Goal: Task Accomplishment & Management: Manage account settings

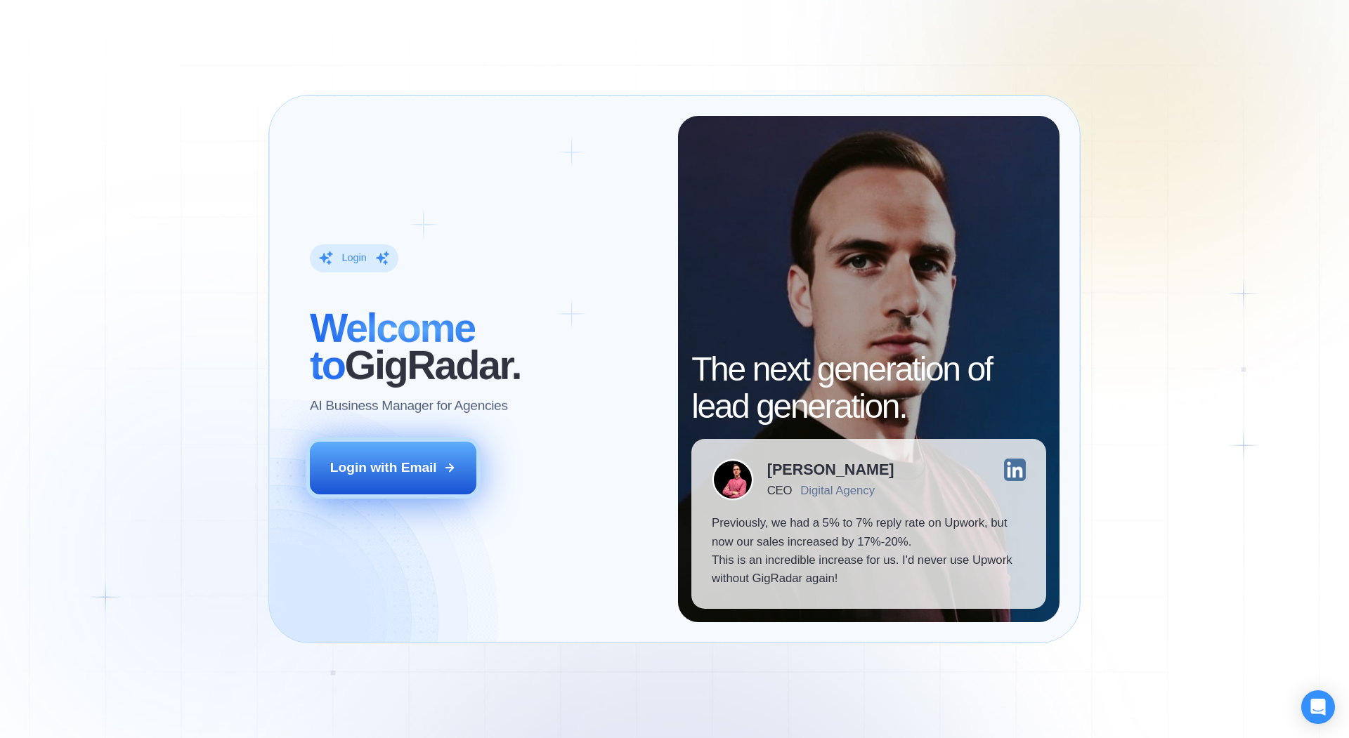
click at [400, 476] on div "Login with Email" at bounding box center [383, 468] width 107 height 18
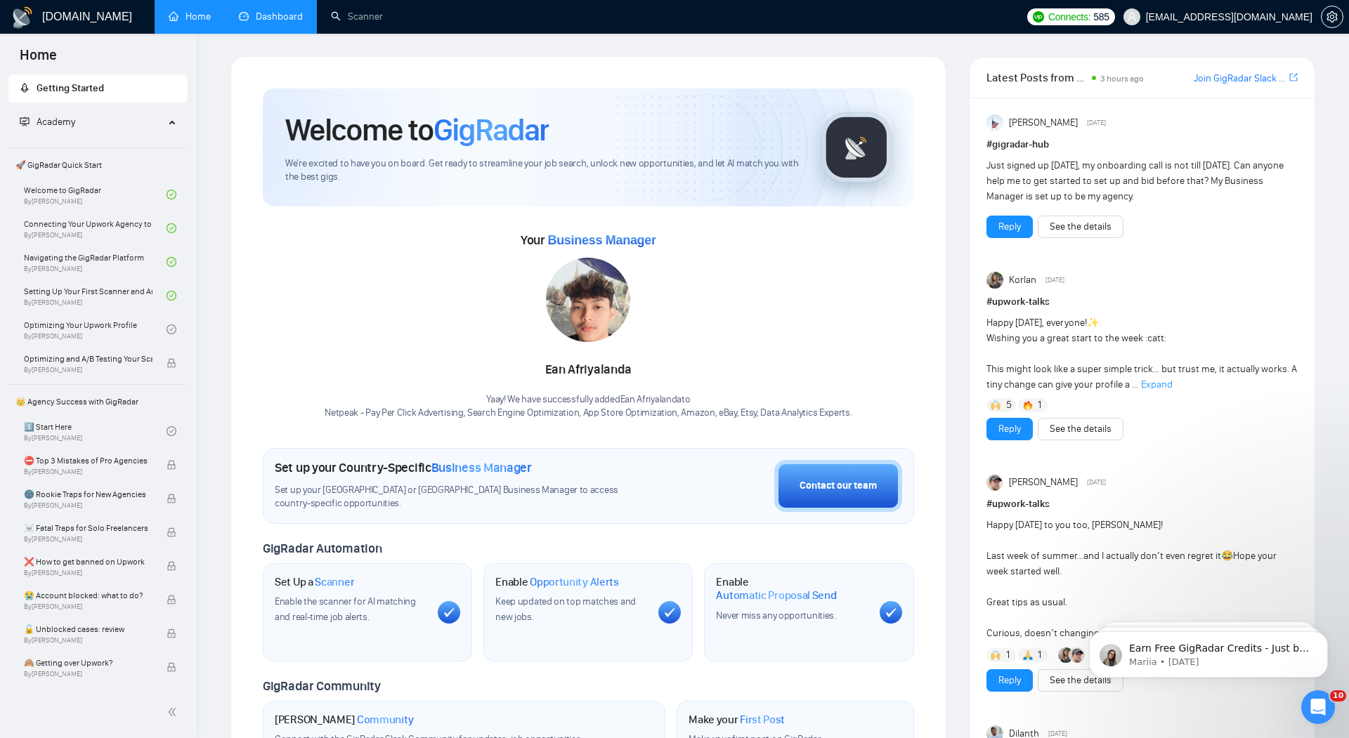
click at [269, 16] on link "Dashboard" at bounding box center [271, 17] width 64 height 12
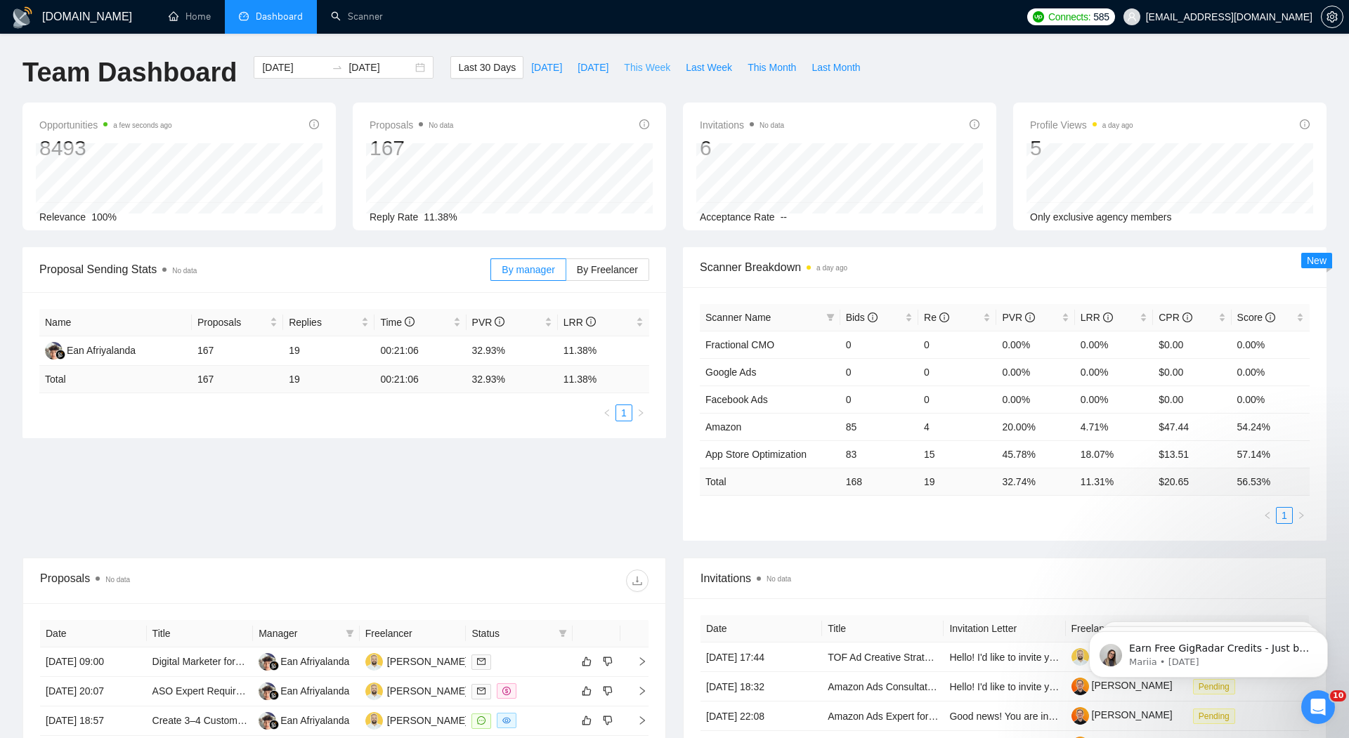
click at [644, 77] on button "This Week" at bounding box center [647, 67] width 62 height 22
type input "2025-08-25"
type input "2025-08-31"
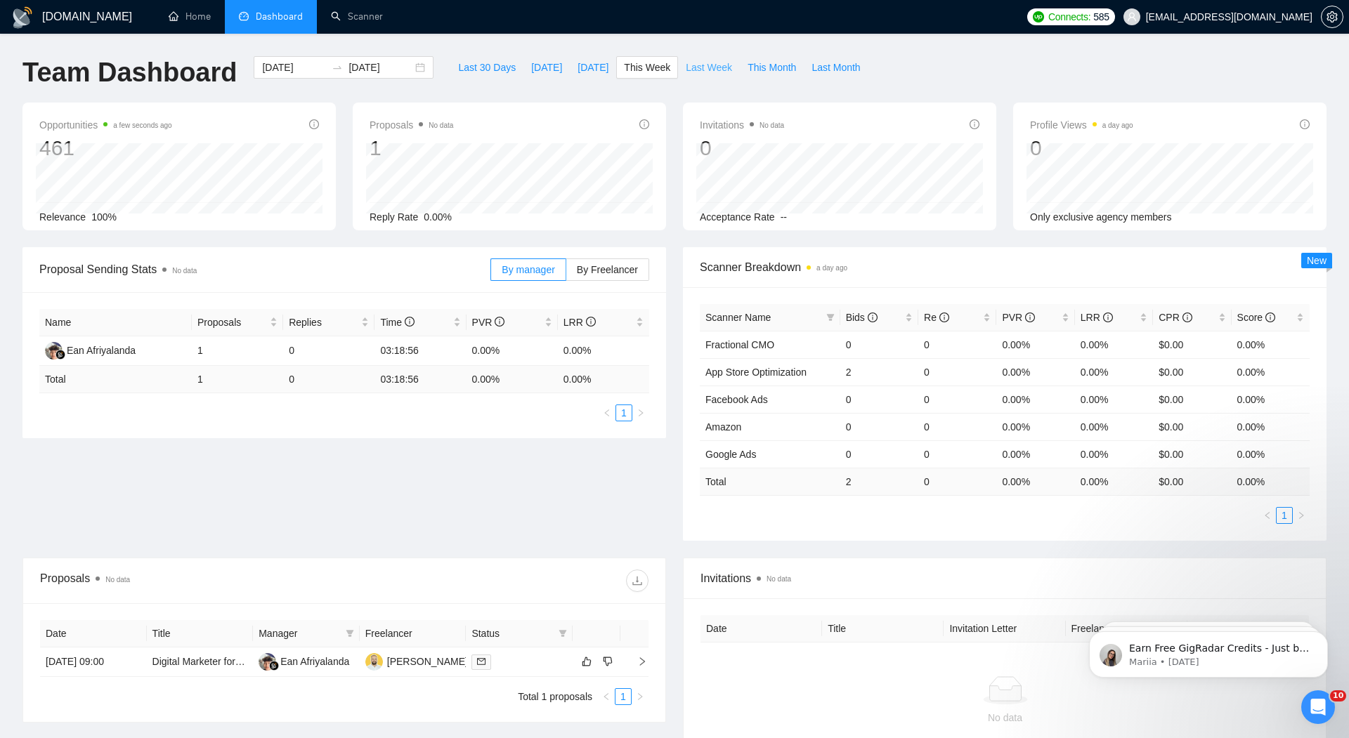
click at [703, 70] on span "Last Week" at bounding box center [709, 67] width 46 height 15
type input "2025-08-18"
type input "2025-08-24"
